Goal: Navigation & Orientation: Find specific page/section

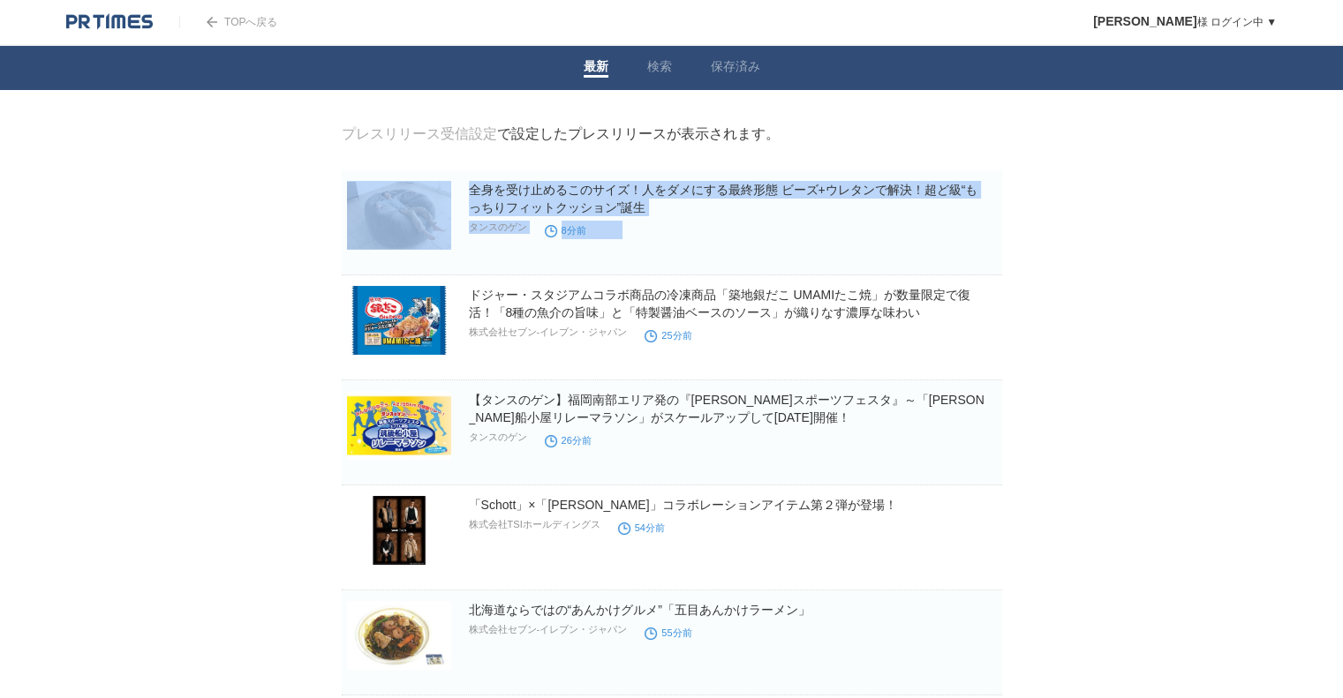
drag, startPoint x: 294, startPoint y: 309, endPoint x: 290, endPoint y: 403, distance: 94.5
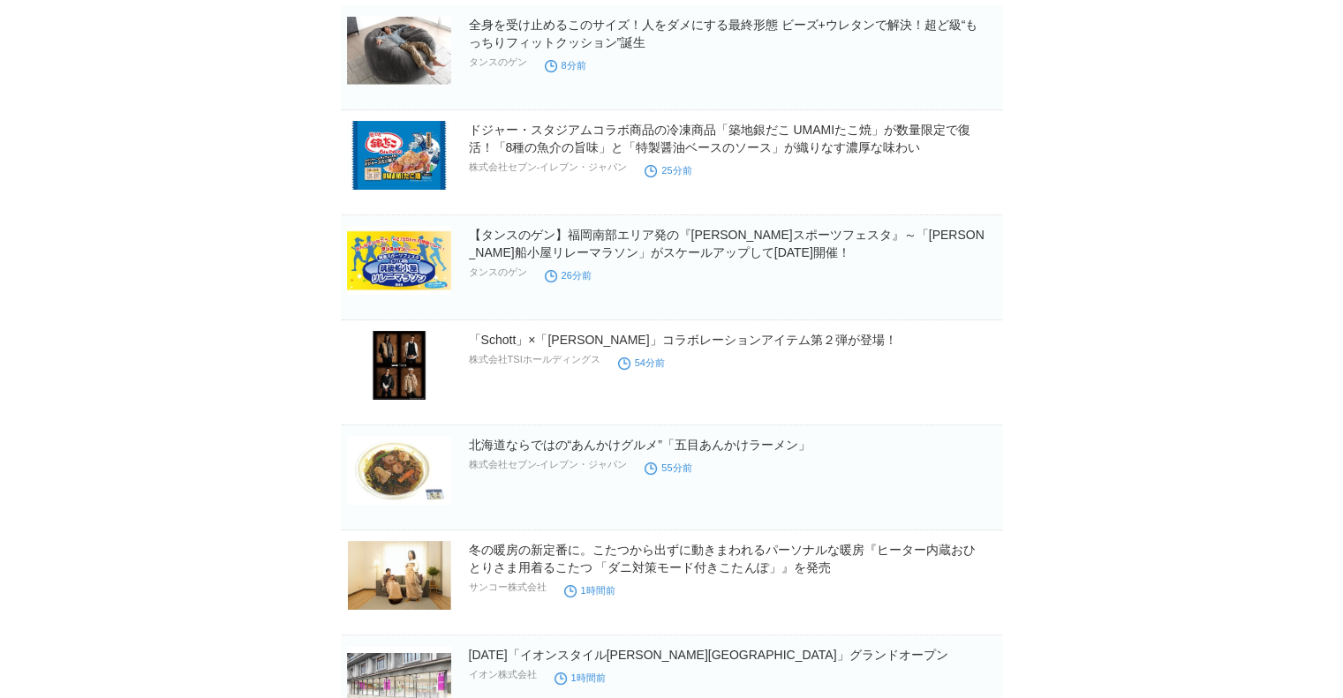
scroll to position [177, 0]
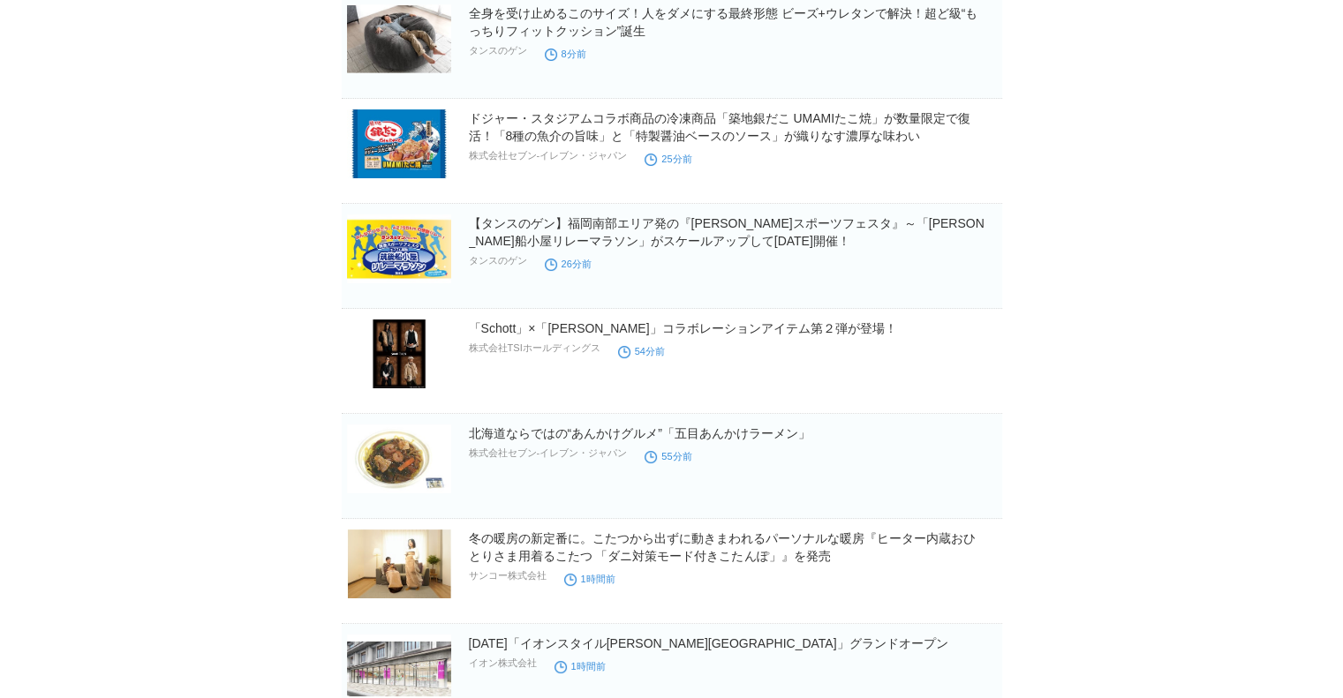
drag, startPoint x: 290, startPoint y: 341, endPoint x: 268, endPoint y: 460, distance: 121.0
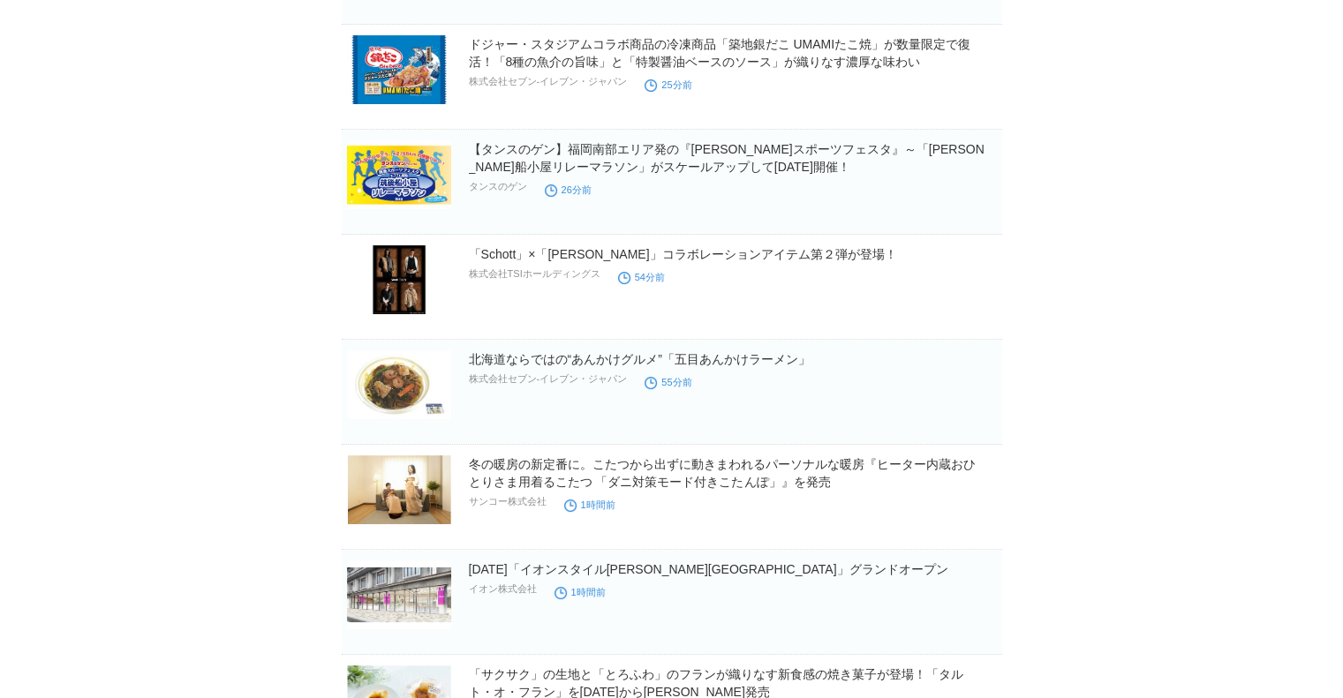
scroll to position [441, 0]
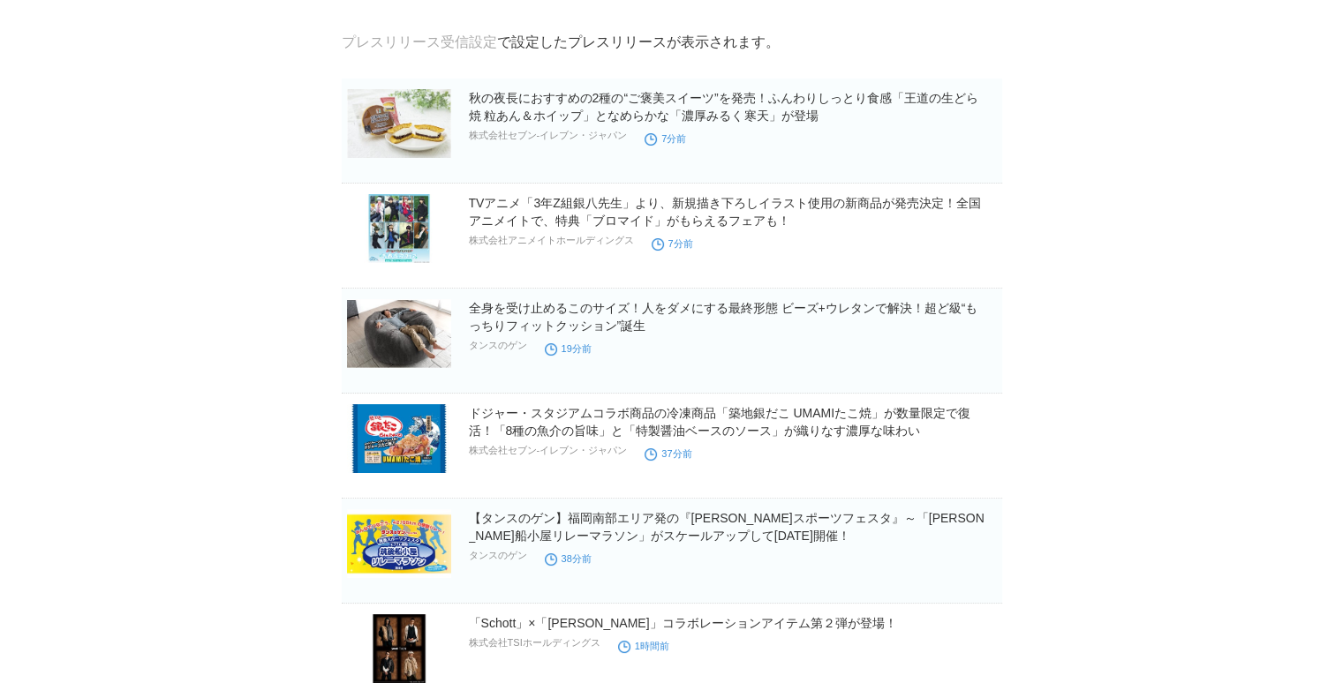
scroll to position [33, 0]
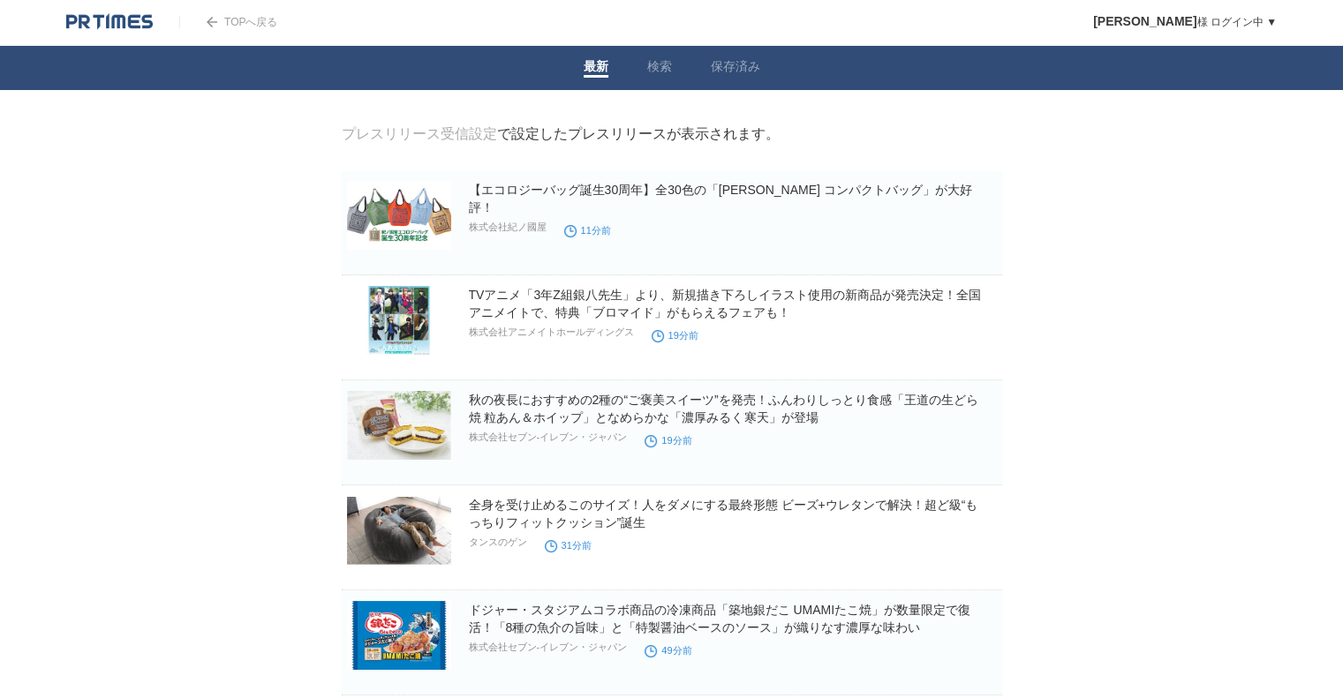
click at [367, 218] on img at bounding box center [399, 215] width 104 height 69
